Goal: Task Accomplishment & Management: Use online tool/utility

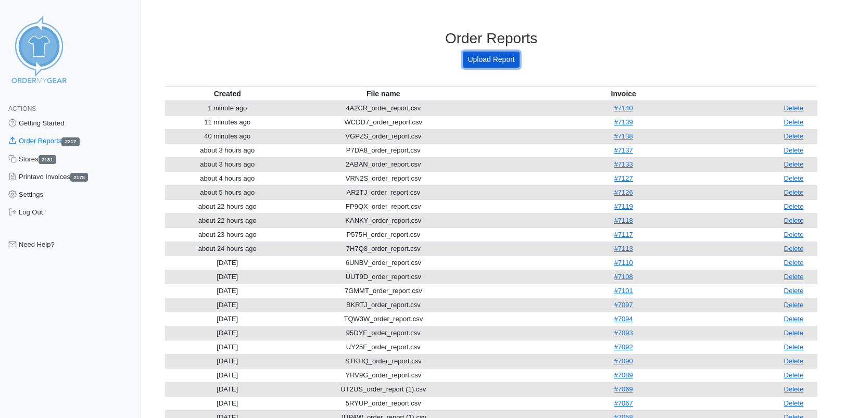
click at [473, 58] on link "Upload Report" at bounding box center [491, 60] width 56 height 16
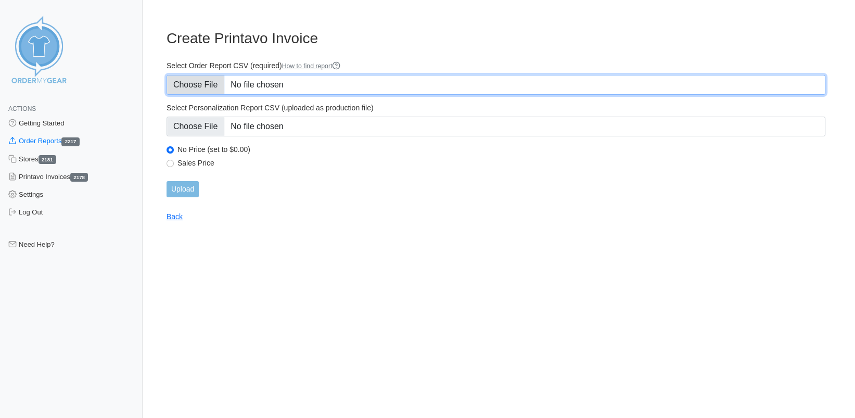
click at [211, 90] on input "Select Order Report CSV (required) How to find report" at bounding box center [496, 85] width 659 height 20
type input "C:\fakepath\DZX2R_order_report (1).csv"
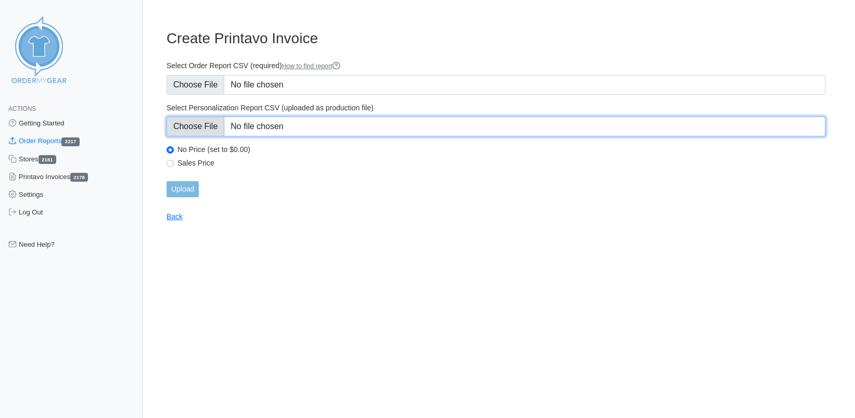
click at [207, 129] on input "Select Personalization Report CSV (uploaded as production file)" at bounding box center [496, 127] width 659 height 20
type input "C:\fakepath\DZX2R_personalization_report.csv"
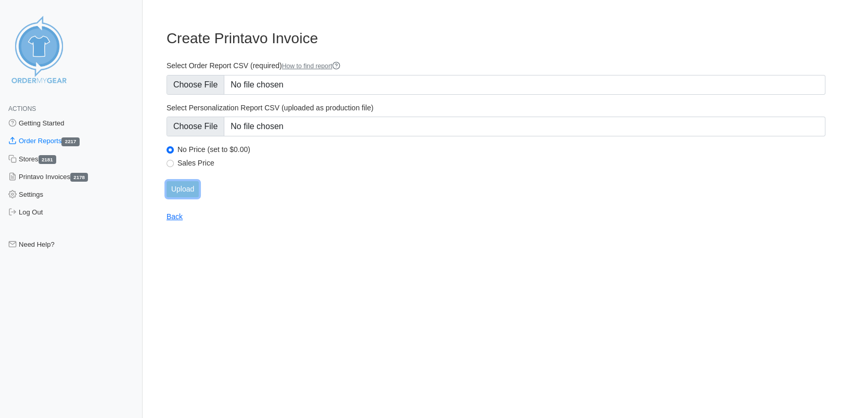
click at [174, 192] on input "Upload" at bounding box center [183, 189] width 32 height 16
